Goal: Task Accomplishment & Management: Use online tool/utility

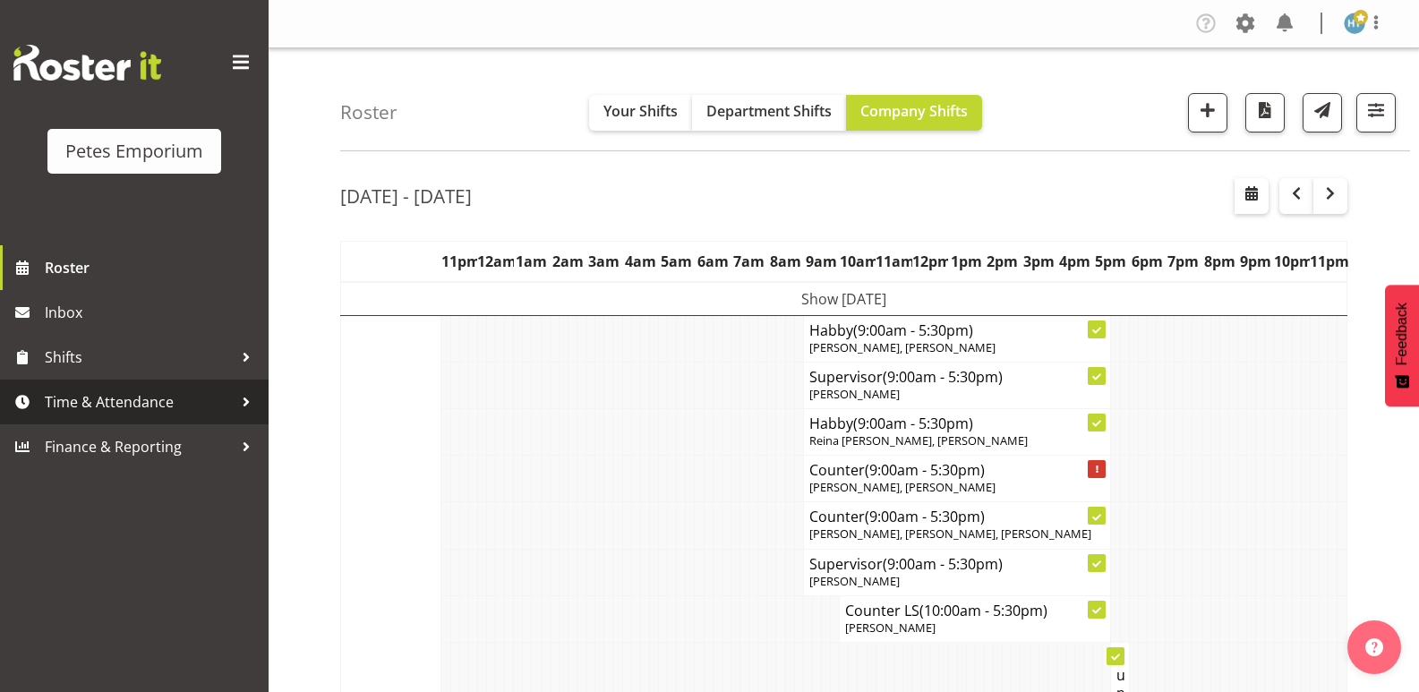
click at [112, 394] on span "Time & Attendance" at bounding box center [139, 402] width 188 height 27
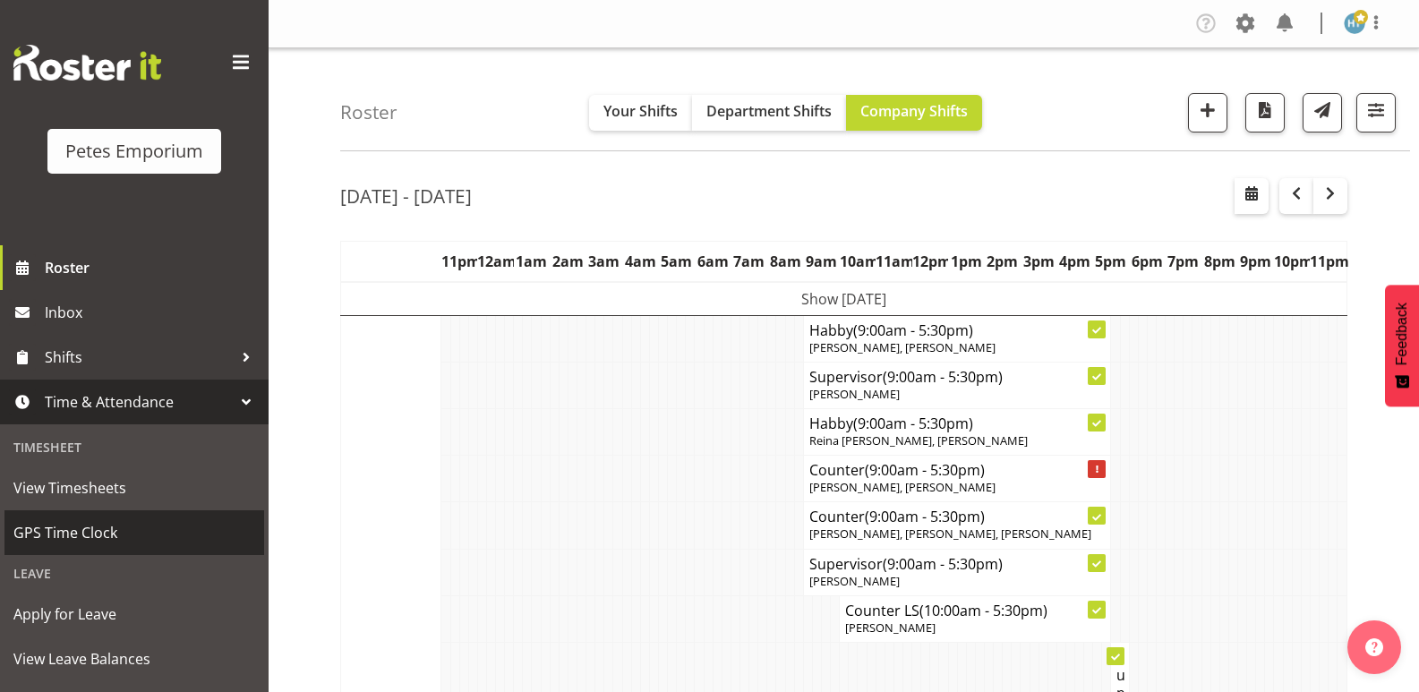
click at [92, 533] on span "GPS Time Clock" at bounding box center [134, 532] width 242 height 27
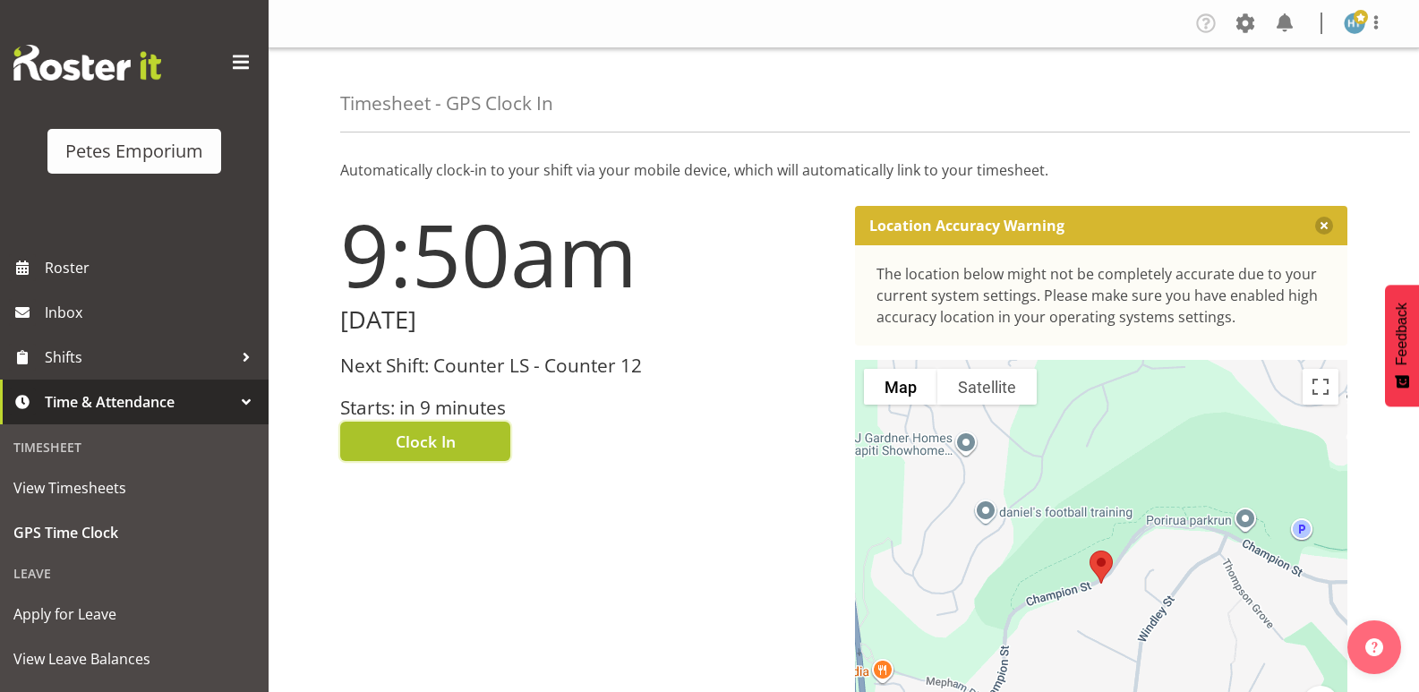
click at [437, 440] on span "Clock In" at bounding box center [426, 441] width 60 height 23
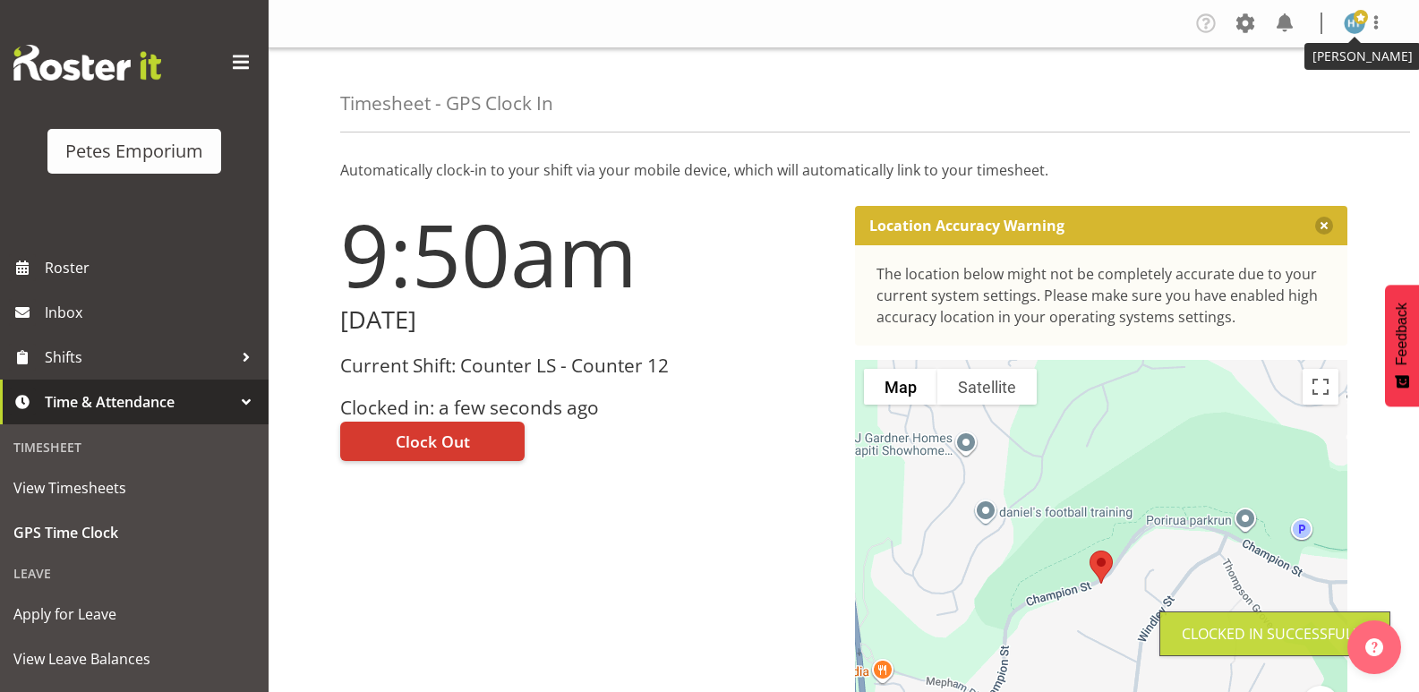
click at [1362, 23] on span at bounding box center [1361, 17] width 14 height 14
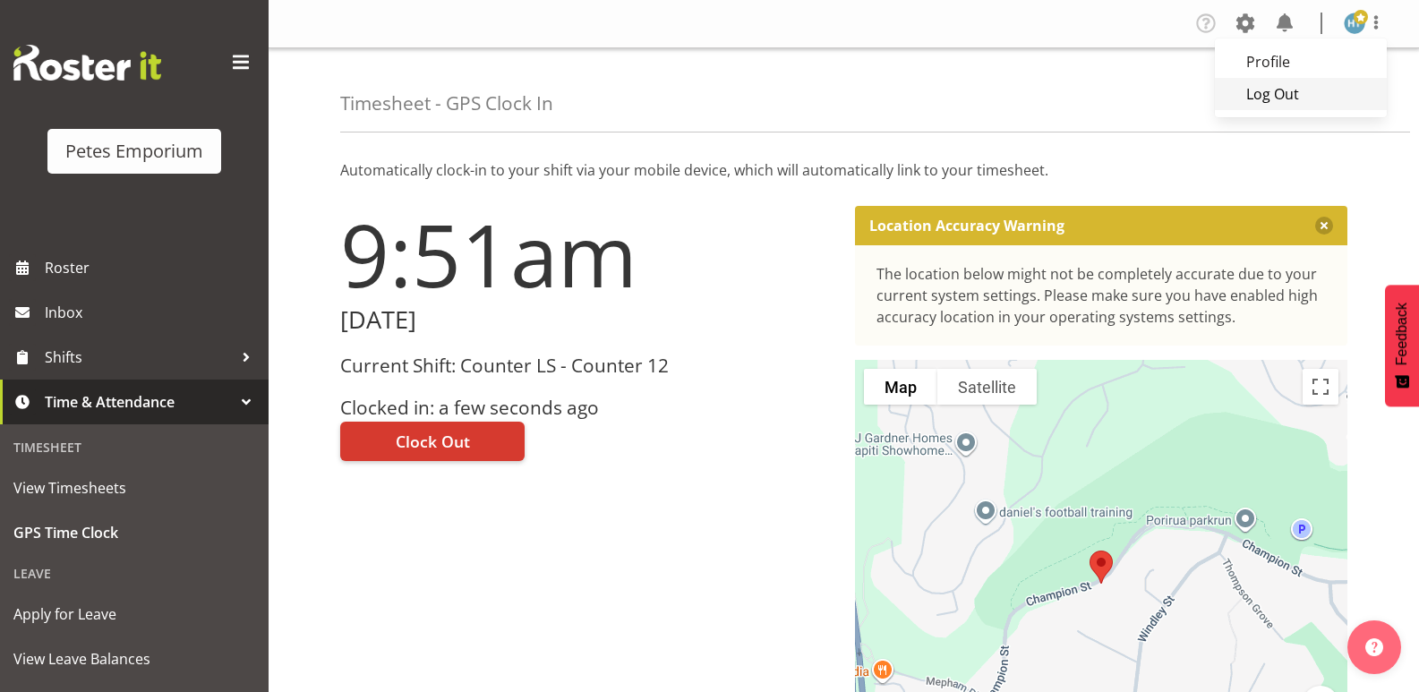
click at [1268, 96] on link "Log Out" at bounding box center [1301, 94] width 172 height 32
